Goal: Find specific page/section: Find specific page/section

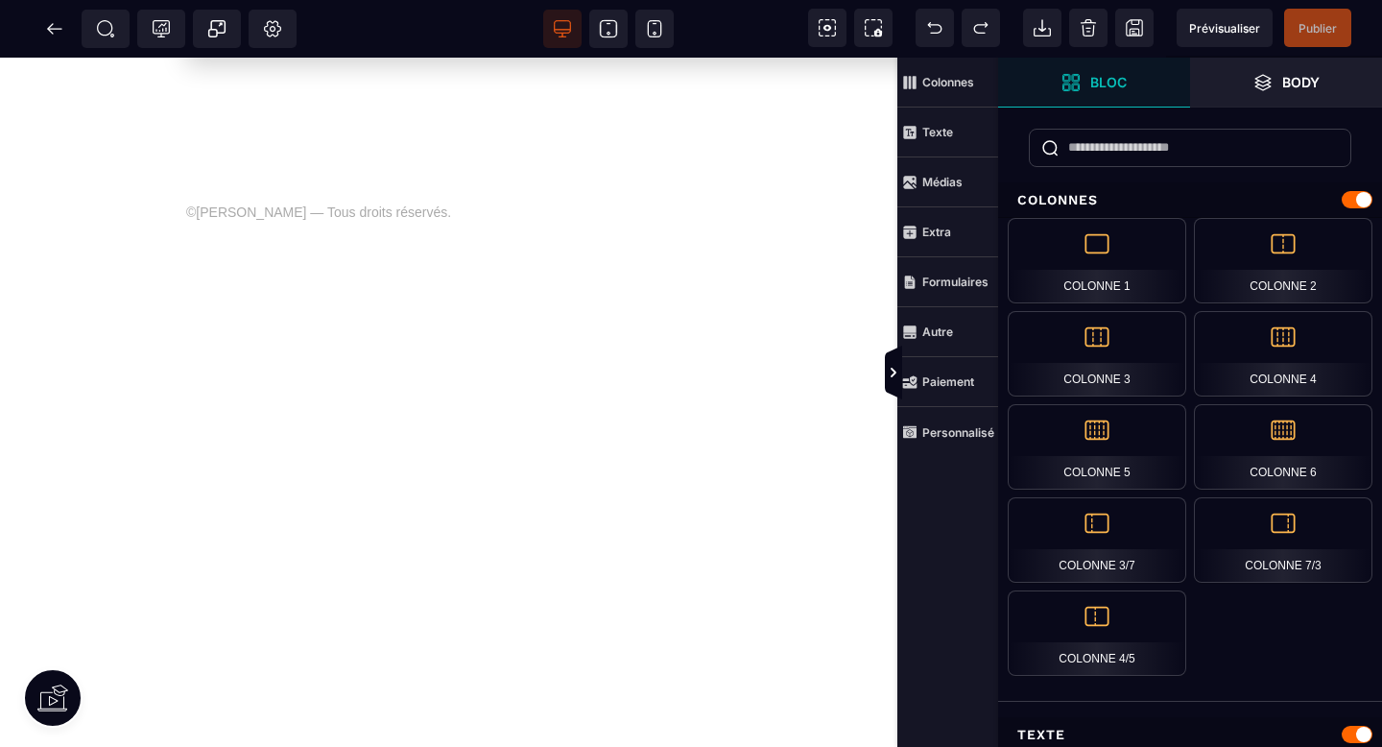
scroll to position [3636, 0]
click at [51, 28] on icon at bounding box center [54, 28] width 14 height 1
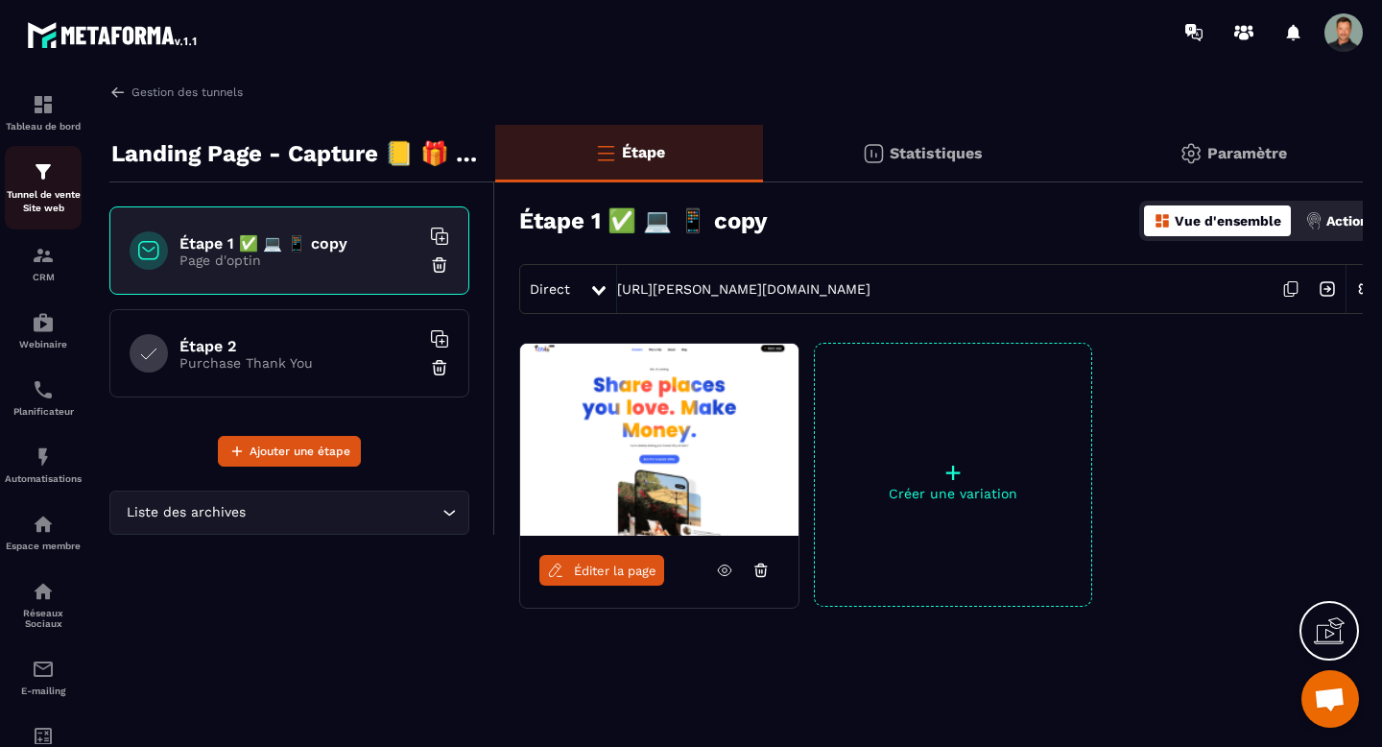
click at [48, 191] on p "Tunnel de vente Site web" at bounding box center [43, 201] width 77 height 27
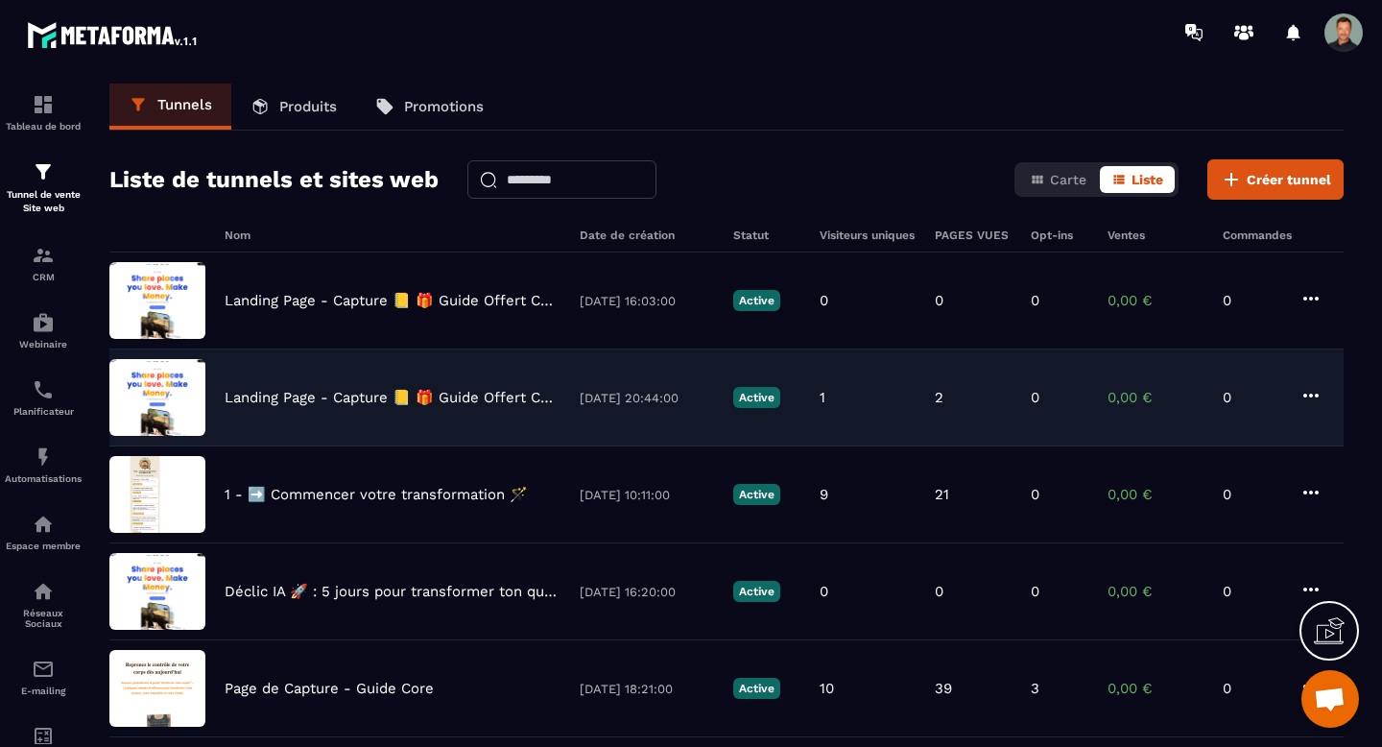
click at [518, 398] on p "Landing Page - Capture 📒 🎁 Guide Offert Core" at bounding box center [393, 397] width 336 height 17
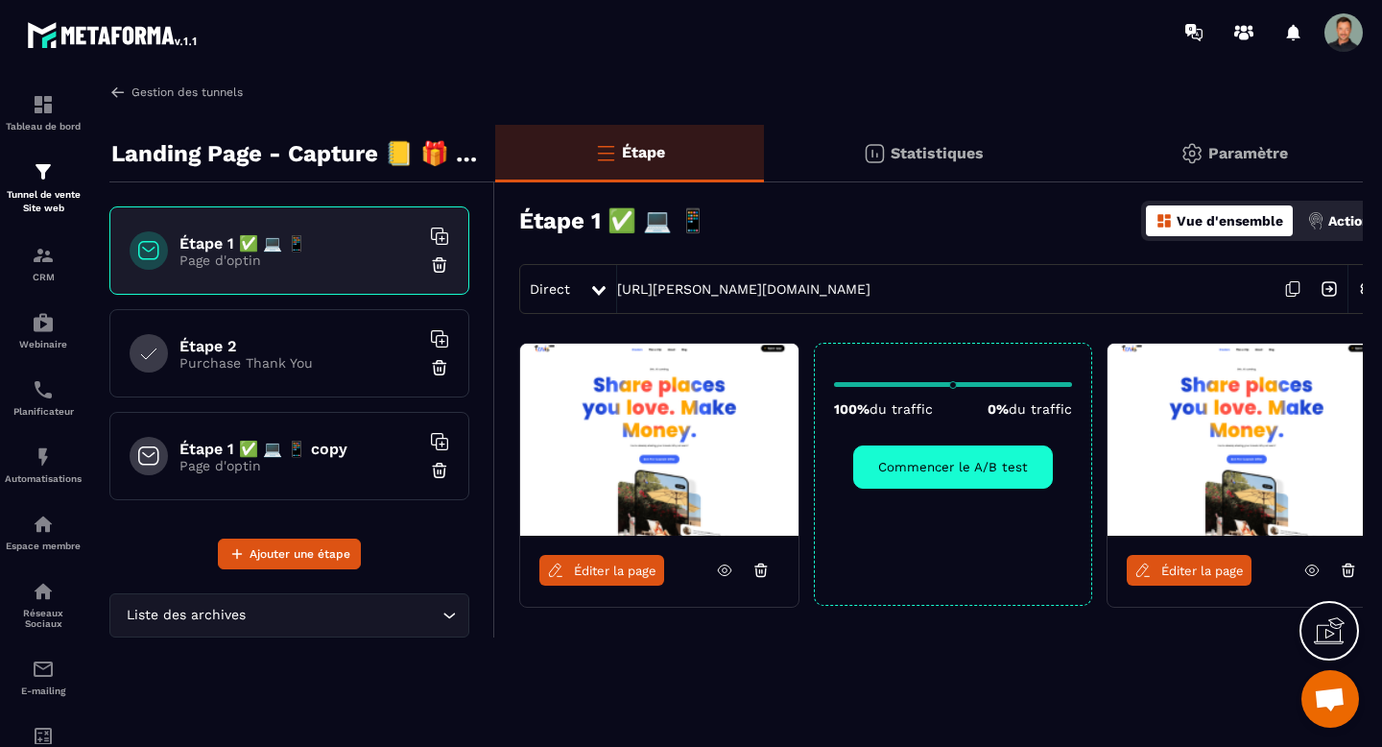
click at [114, 89] on img at bounding box center [117, 92] width 17 height 17
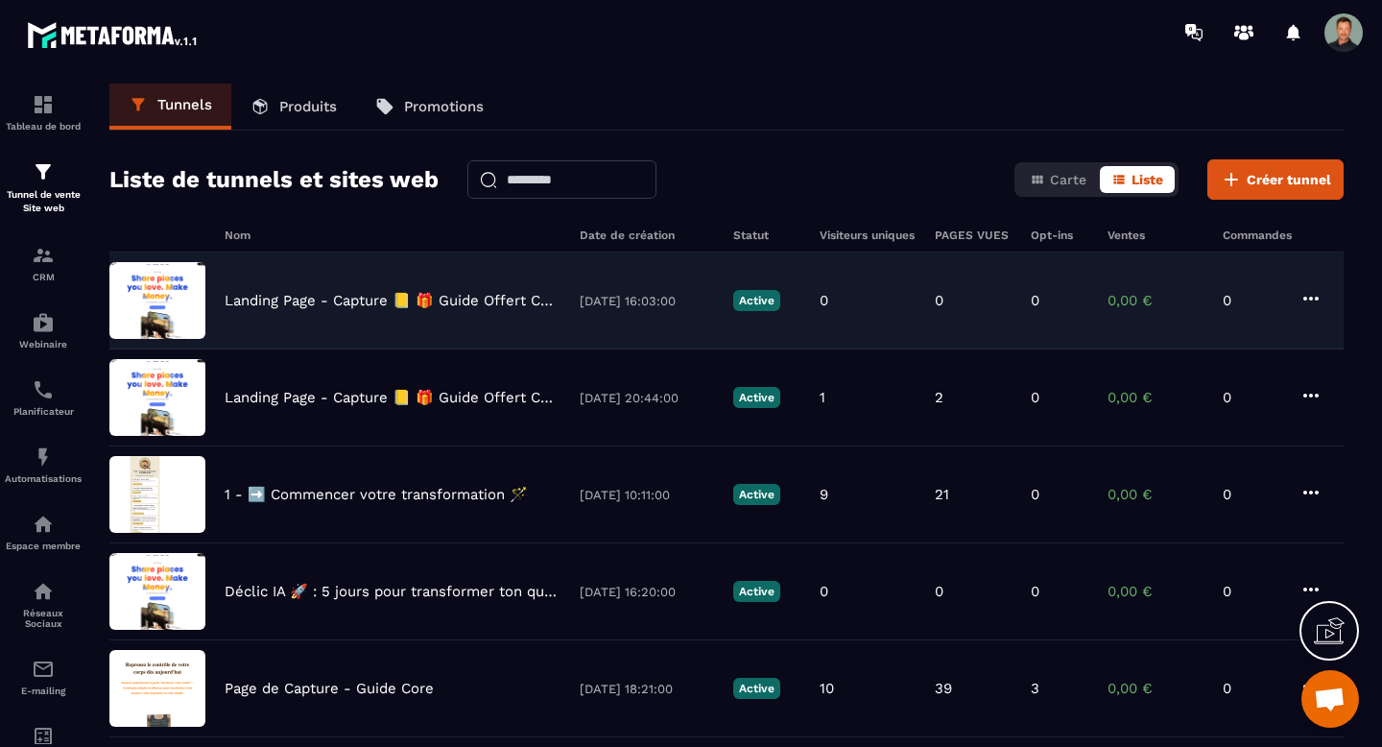
click at [330, 300] on p "Landing Page - Capture 📒 🎁 Guide Offert Core - Copy" at bounding box center [393, 300] width 336 height 17
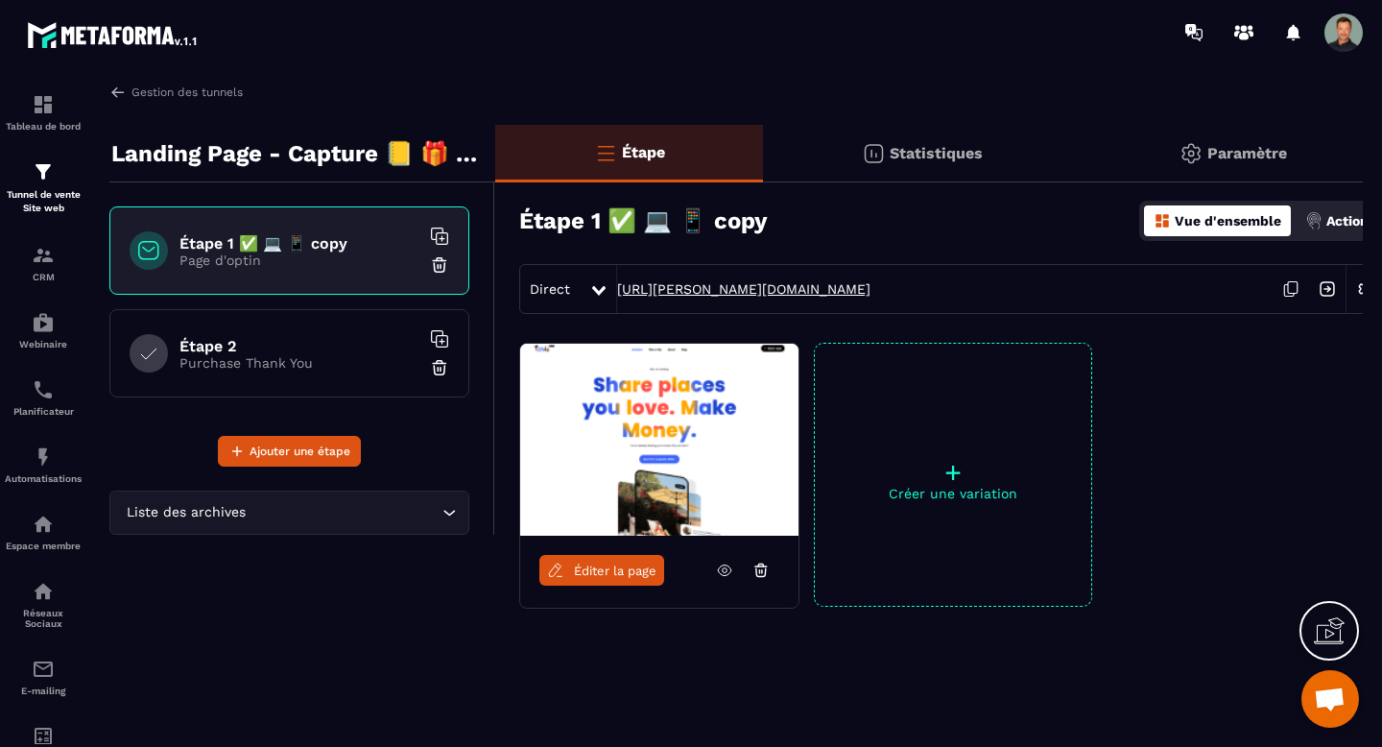
click at [728, 289] on link "[URL][PERSON_NAME][DOMAIN_NAME]" at bounding box center [743, 288] width 253 height 15
click at [49, 190] on p "Tunnel de vente Site web" at bounding box center [43, 201] width 77 height 27
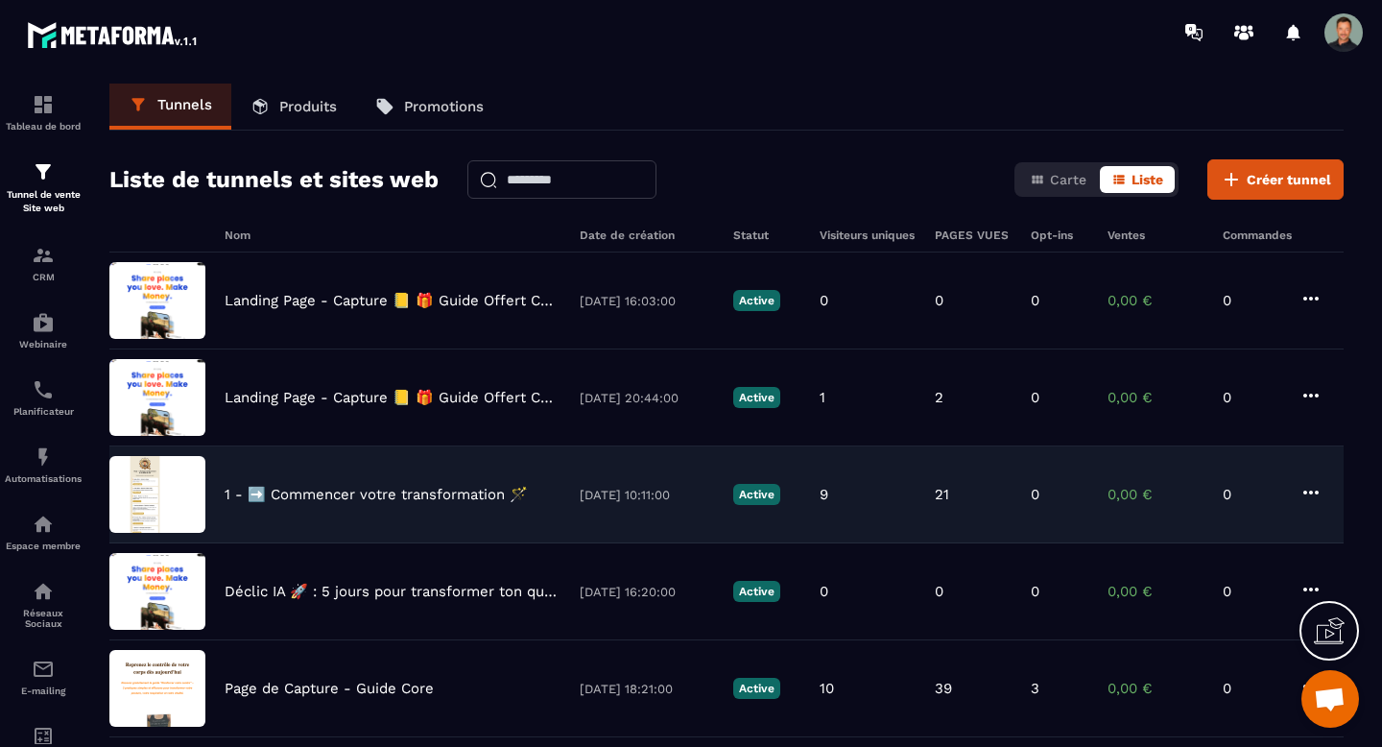
click at [298, 495] on p "1 - ➡️ Commencer votre transformation 🪄" at bounding box center [376, 494] width 303 height 17
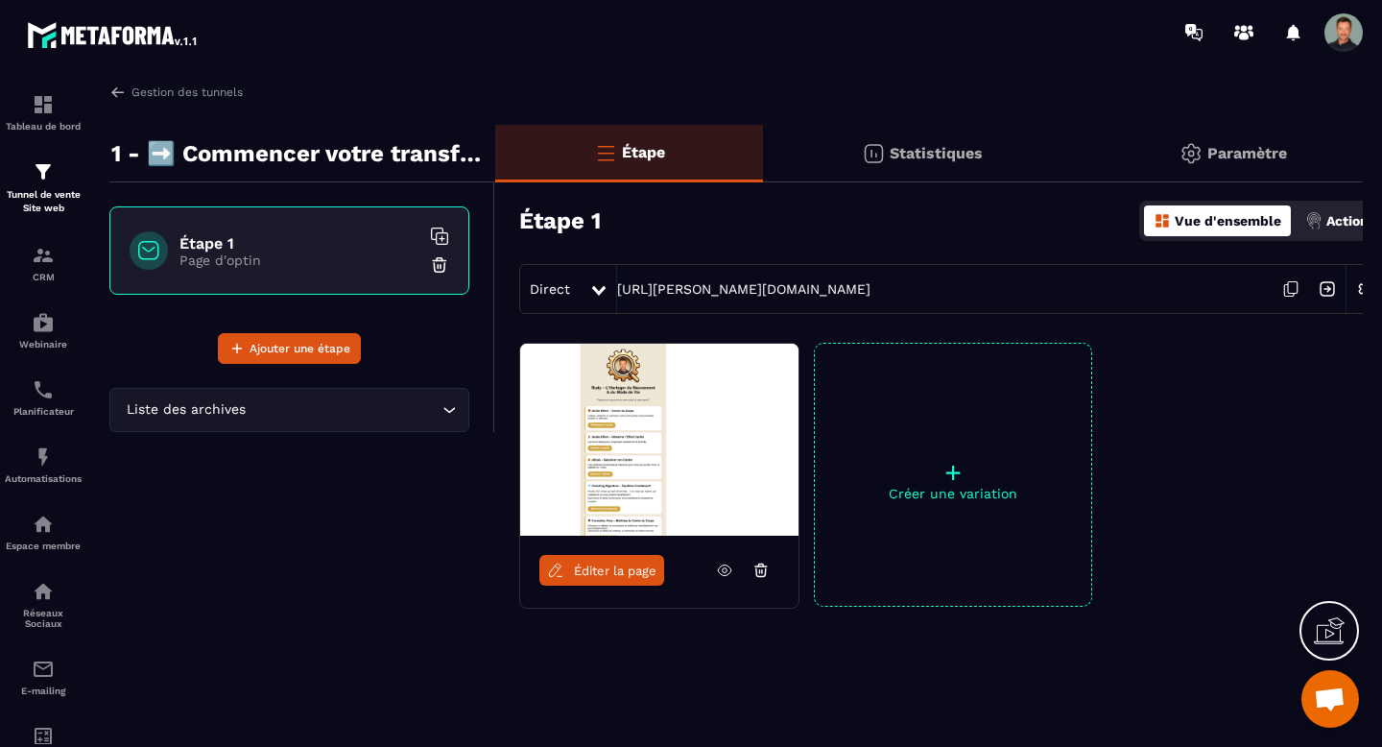
click at [616, 574] on span "Éditer la page" at bounding box center [615, 571] width 83 height 14
